Goal: Task Accomplishment & Management: Use online tool/utility

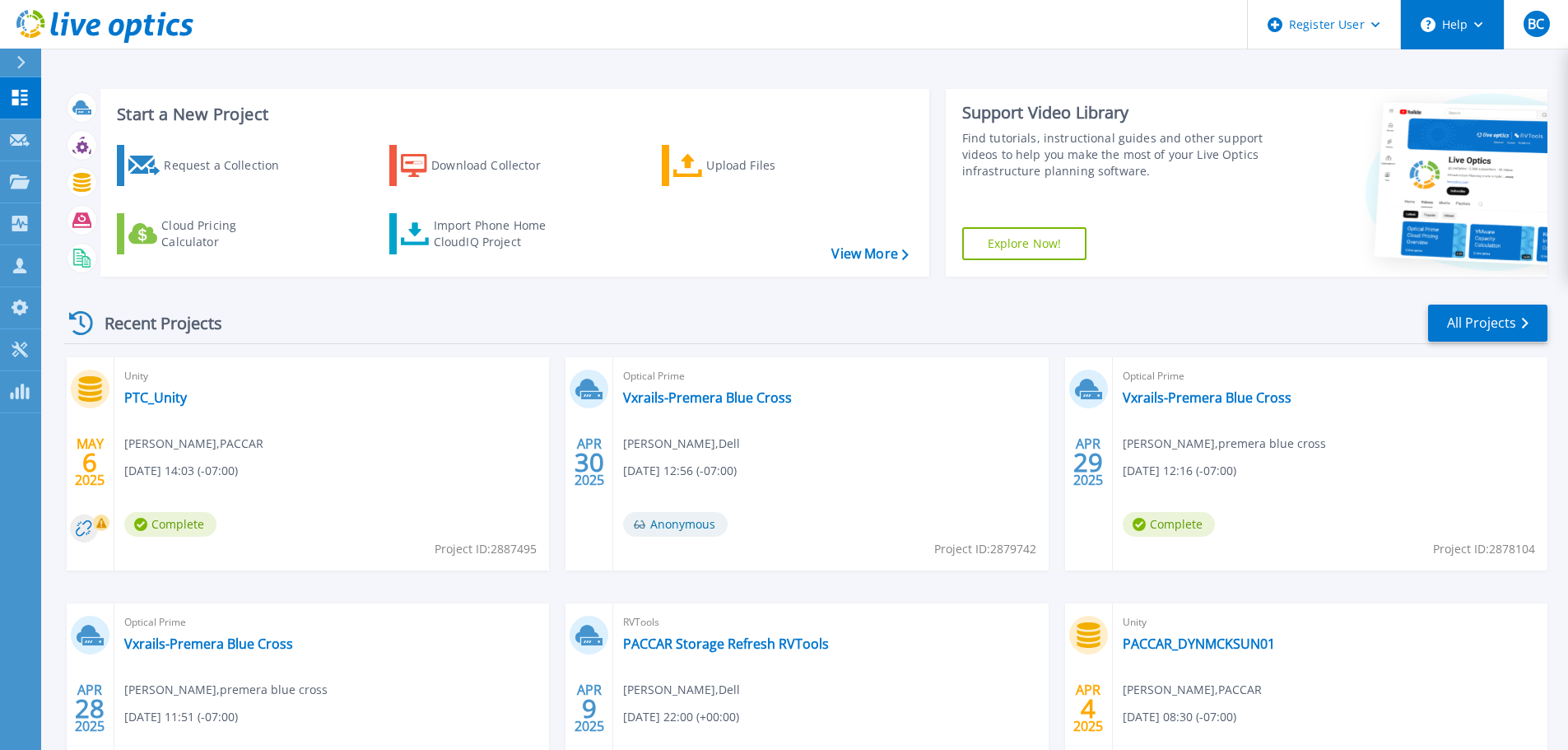
click at [1483, 28] on button "Help" at bounding box center [1451, 24] width 102 height 49
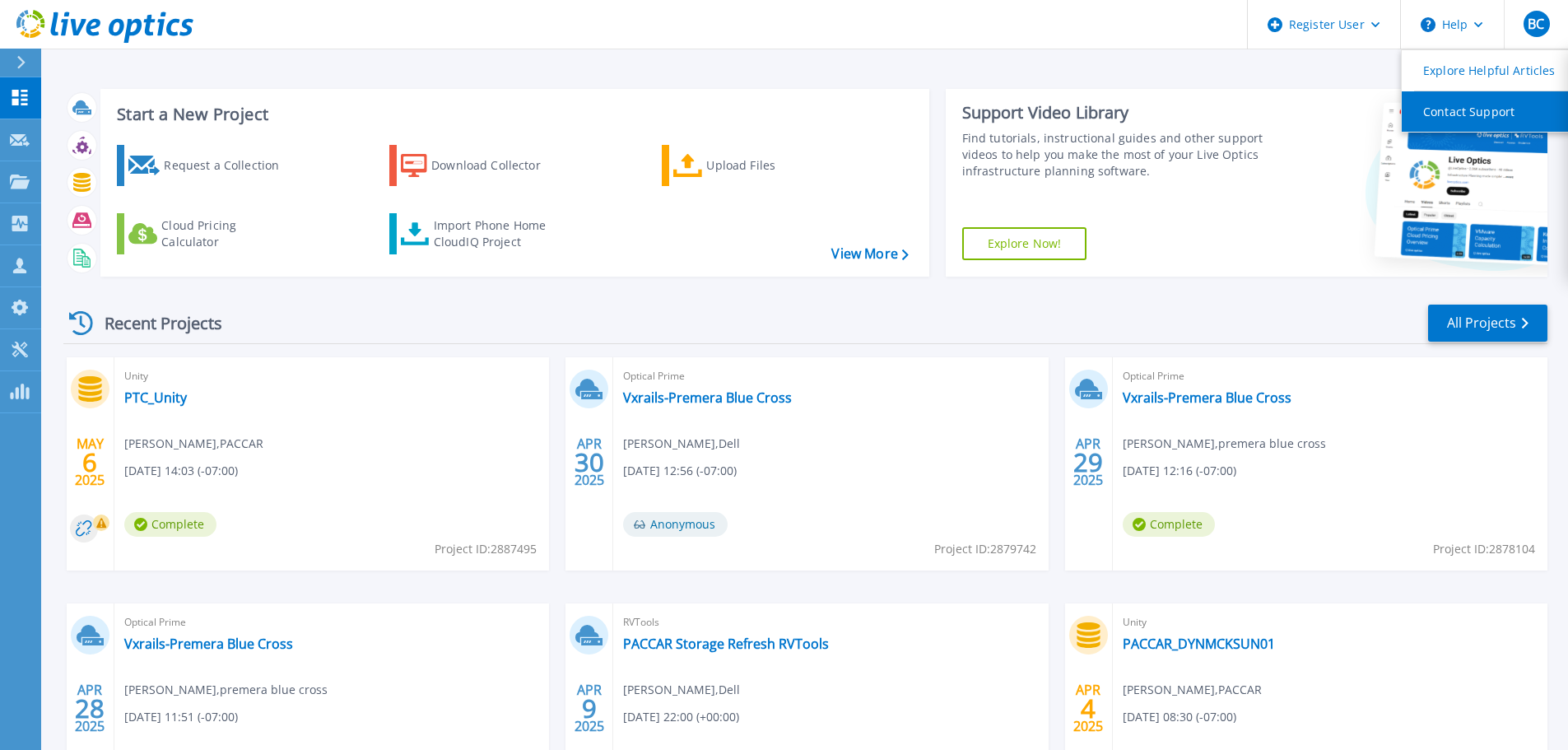
click at [1473, 111] on link "Contact Support" at bounding box center [1493, 111] width 184 height 40
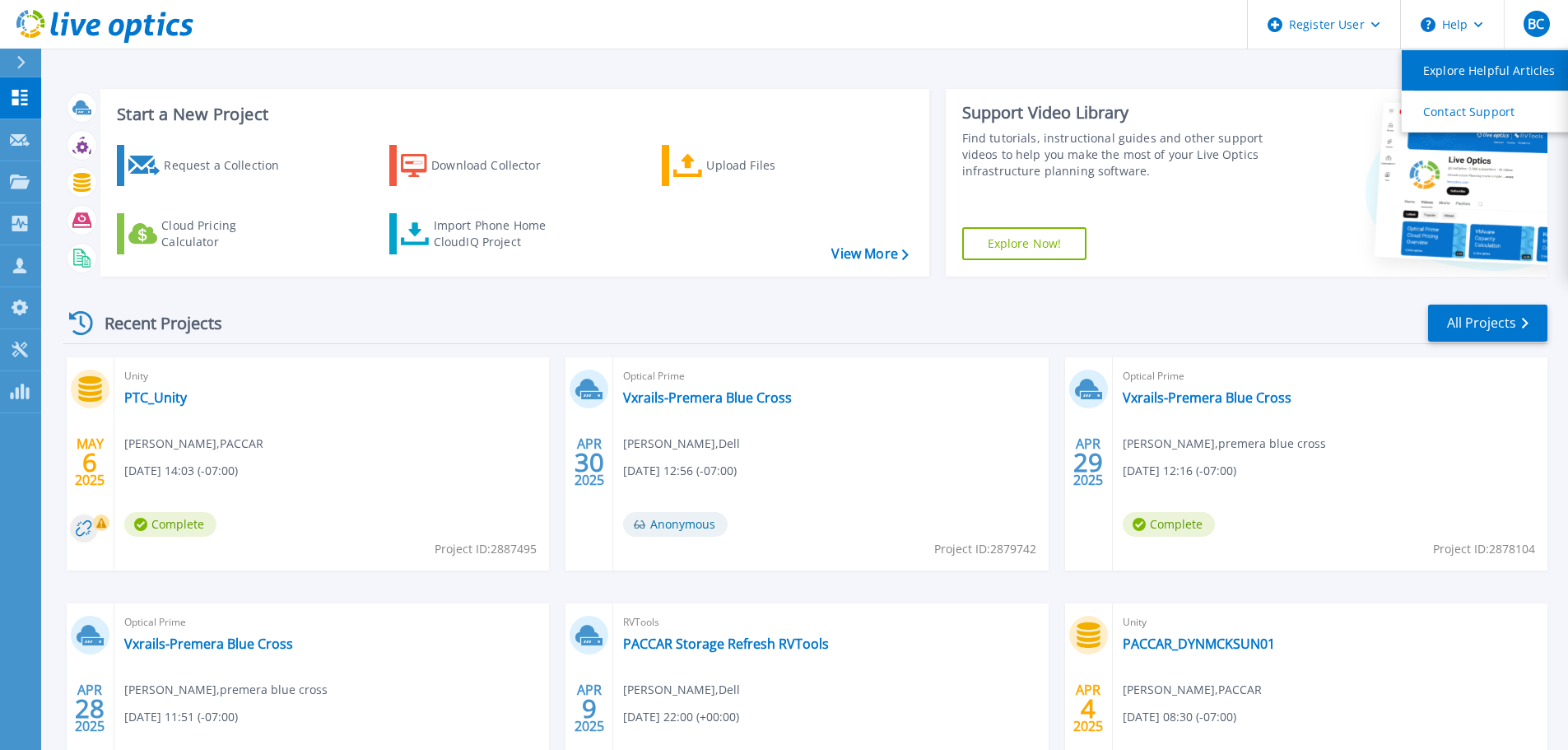
click at [1458, 77] on link "Explore Helpful Articles" at bounding box center [1493, 69] width 184 height 40
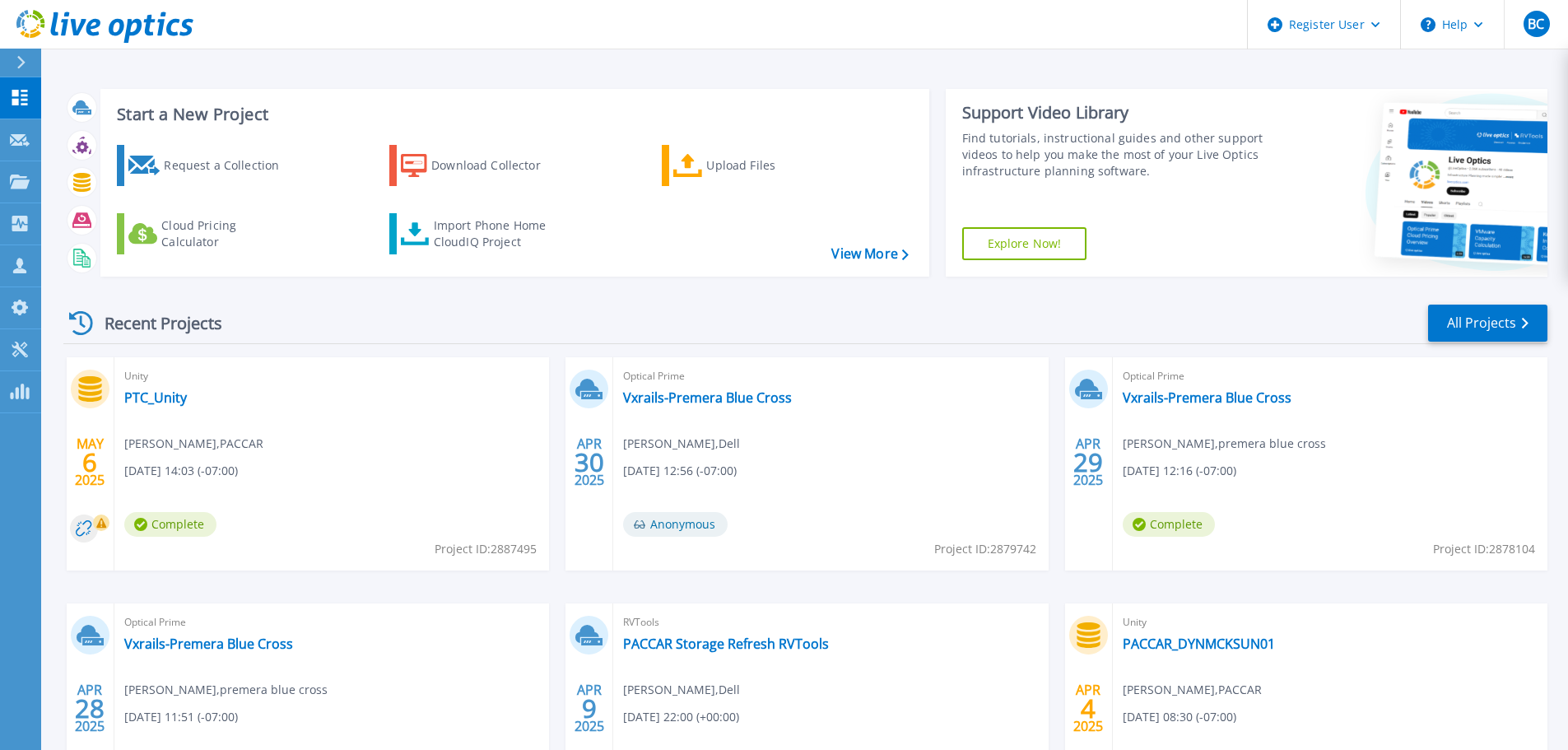
click at [1226, 214] on div "Support Video Library Find tutorials, instructional guides and other support vi…" at bounding box center [1107, 183] width 323 height 188
click at [19, 352] on icon at bounding box center [20, 349] width 20 height 16
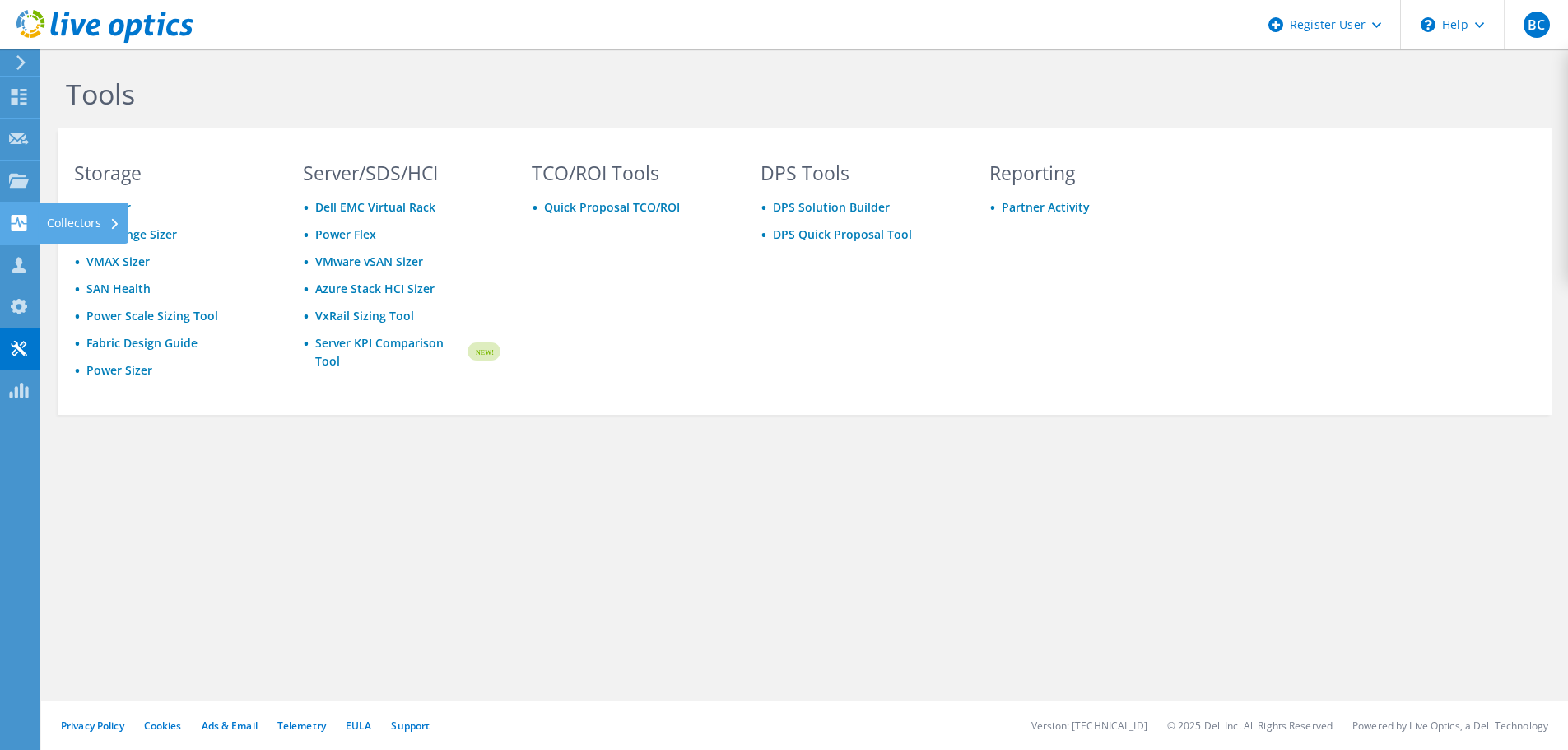
click at [72, 216] on div "Collectors" at bounding box center [83, 223] width 90 height 41
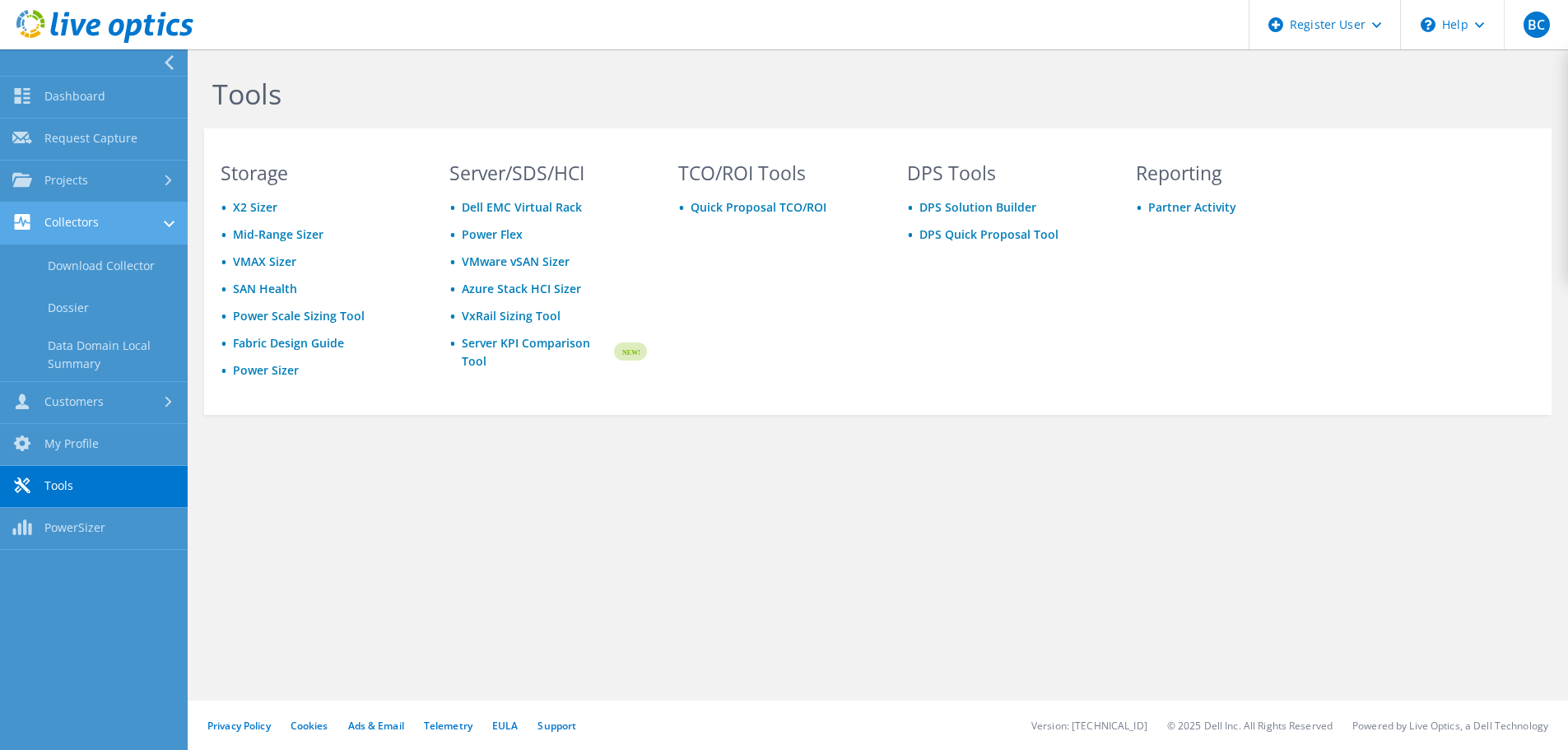
click at [95, 225] on link "Collectors" at bounding box center [94, 223] width 188 height 42
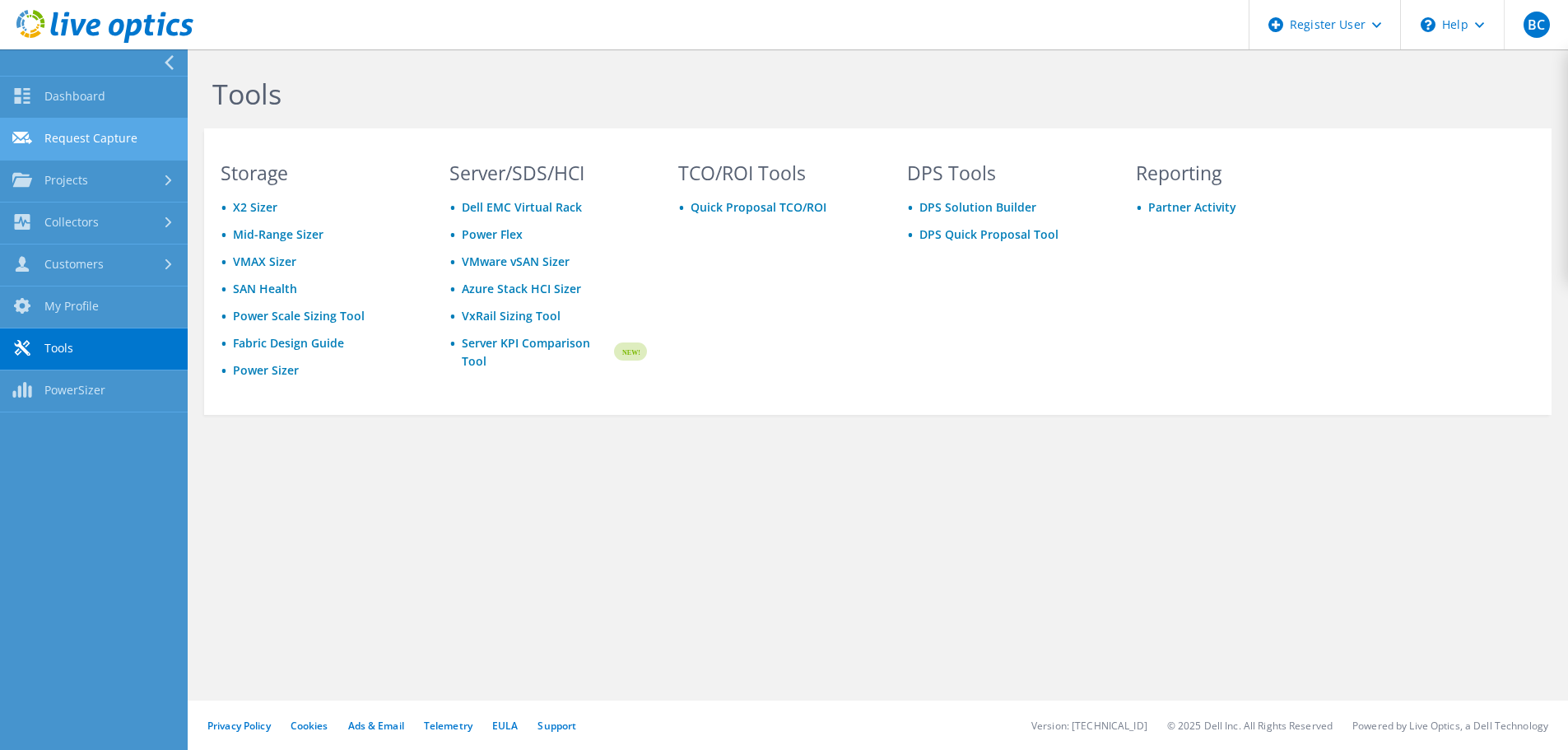
click at [88, 140] on link "Request Capture" at bounding box center [94, 139] width 188 height 42
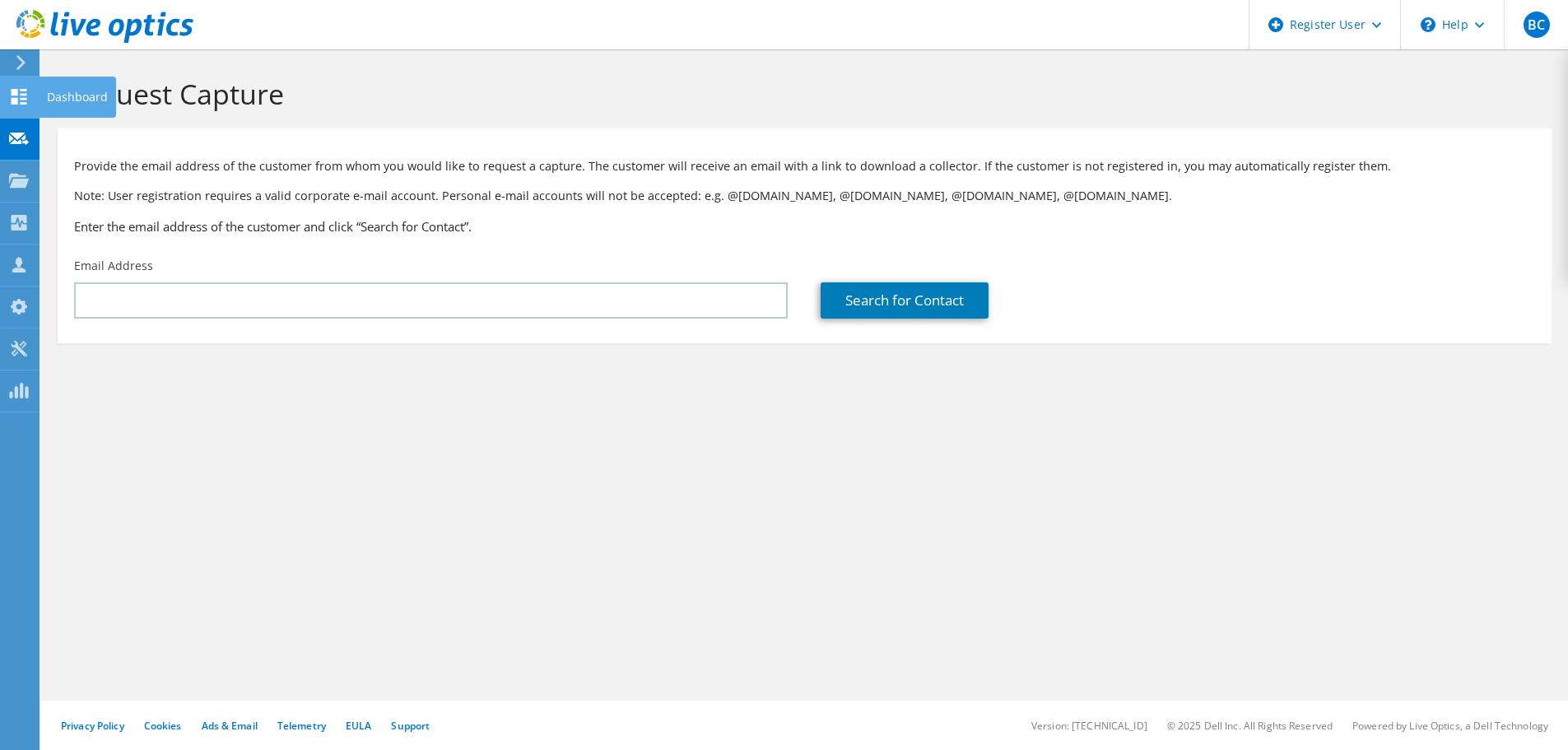
click at [20, 91] on icon at bounding box center [19, 97] width 20 height 16
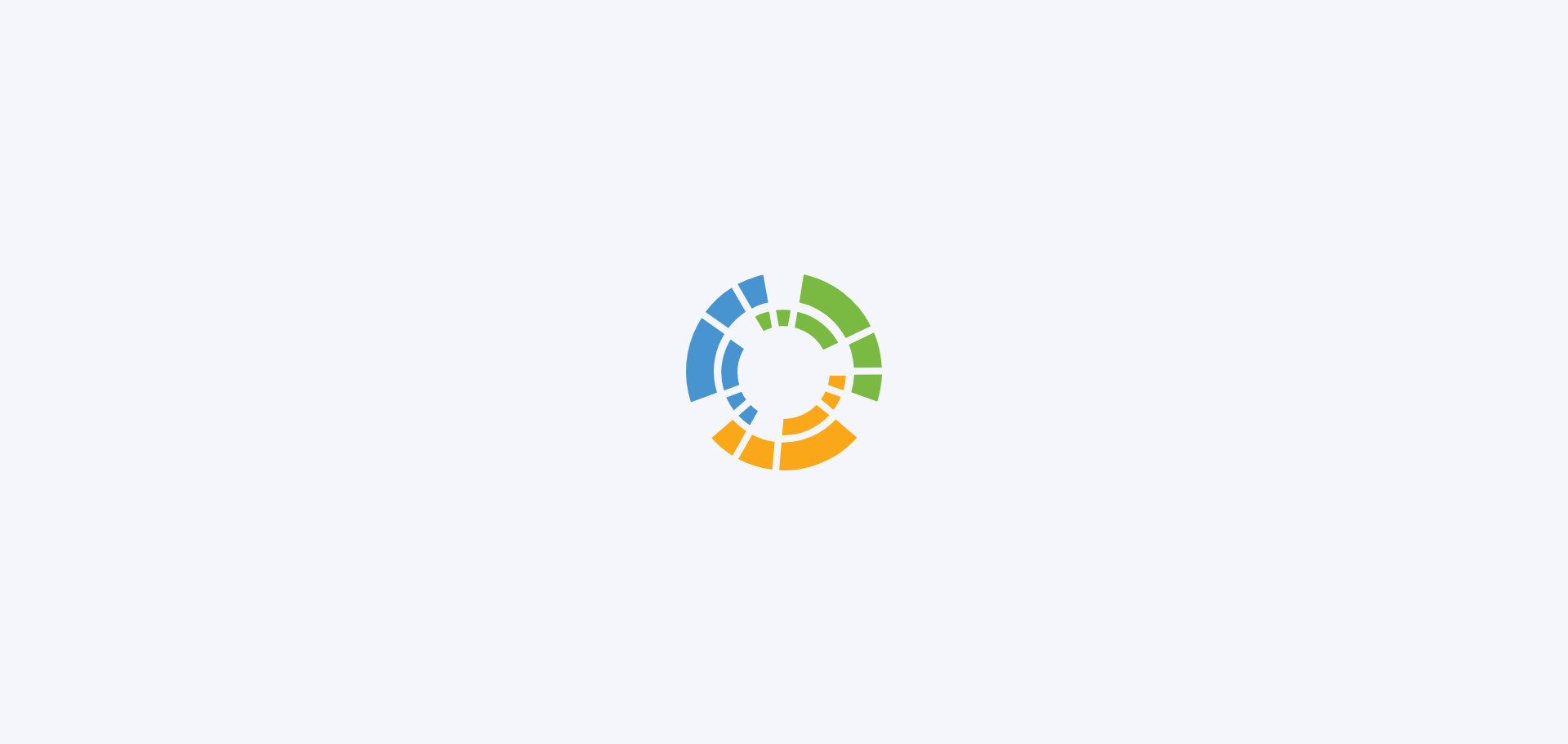
click at [74, 96] on div at bounding box center [784, 372] width 1568 height 744
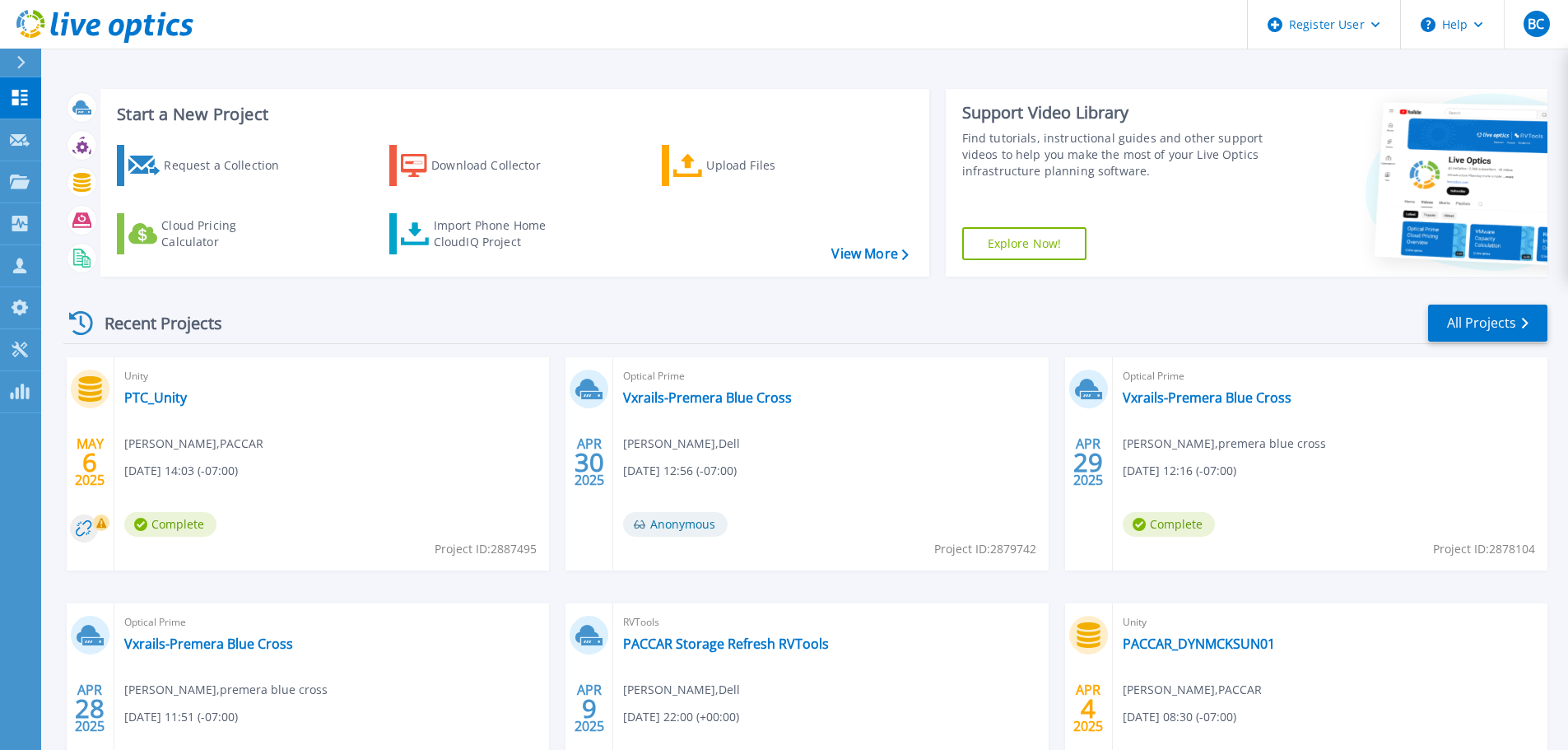
click at [965, 322] on div "Recent Projects All Projects" at bounding box center [805, 323] width 1484 height 41
